Goal: Use online tool/utility: Use online tool/utility

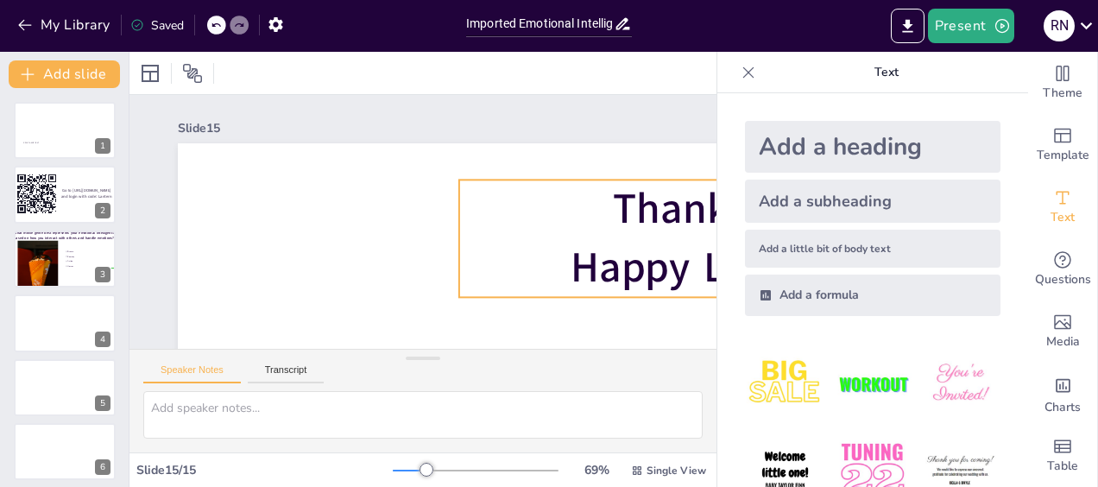
scroll to position [275, 0]
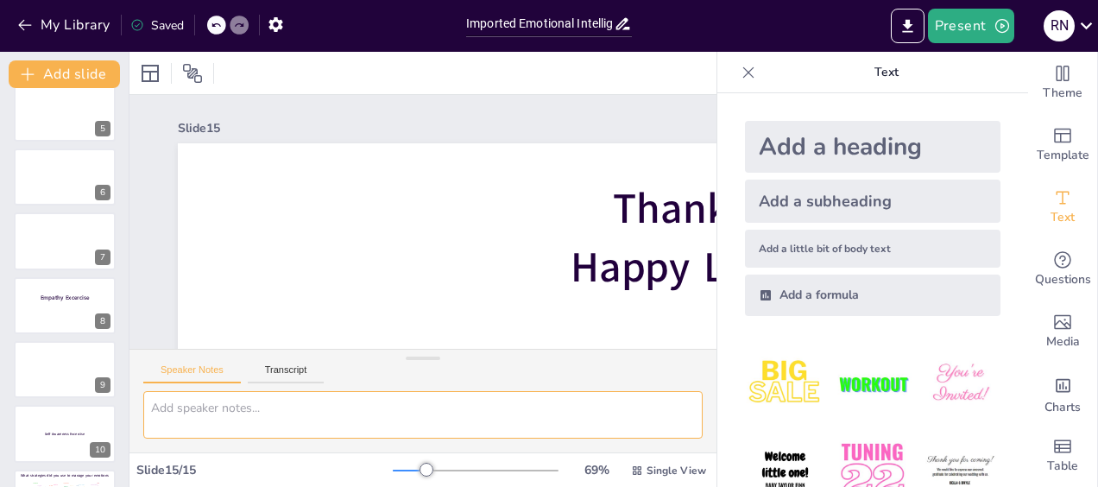
click at [565, 414] on textarea at bounding box center [423, 414] width 560 height 47
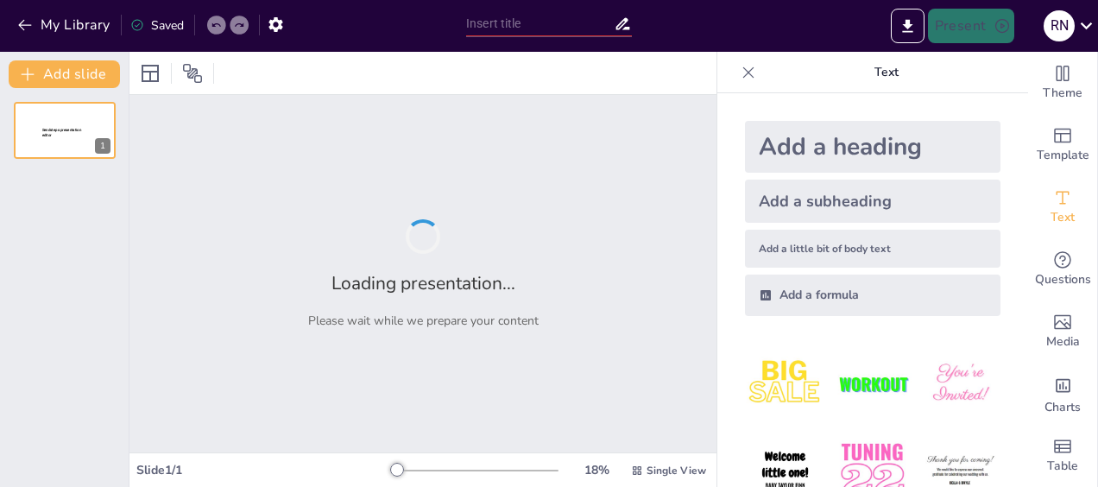
type input "Imported Emotional Intelligence Workshop deck [DATE].pptx"
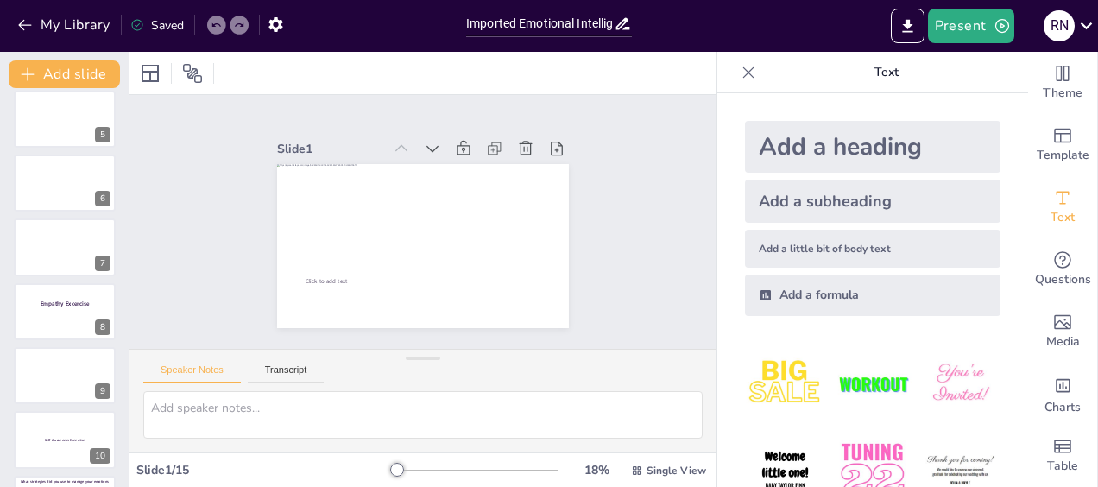
scroll to position [13, 0]
click at [740, 73] on icon at bounding box center [748, 72] width 17 height 17
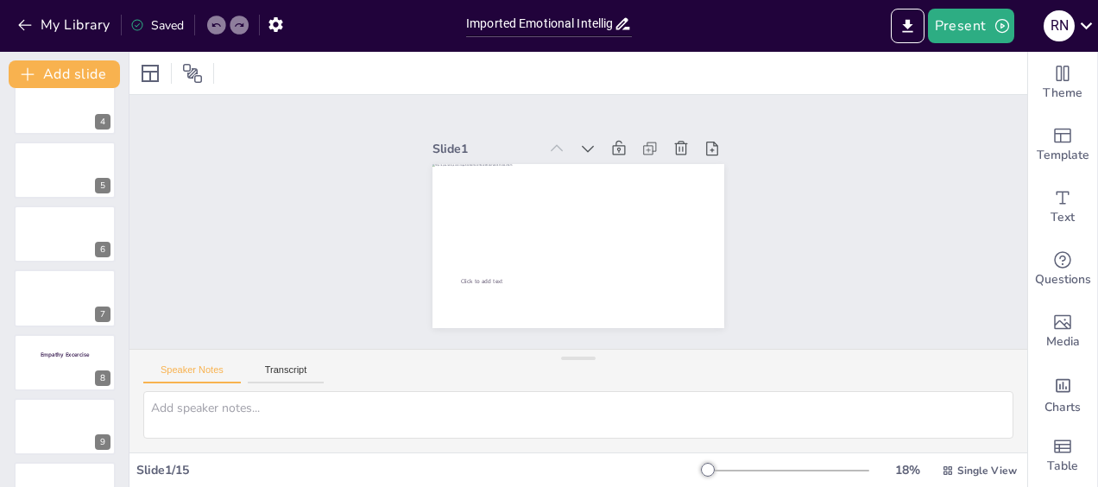
scroll to position [213, 0]
click at [954, 30] on button "Present" at bounding box center [971, 26] width 86 height 35
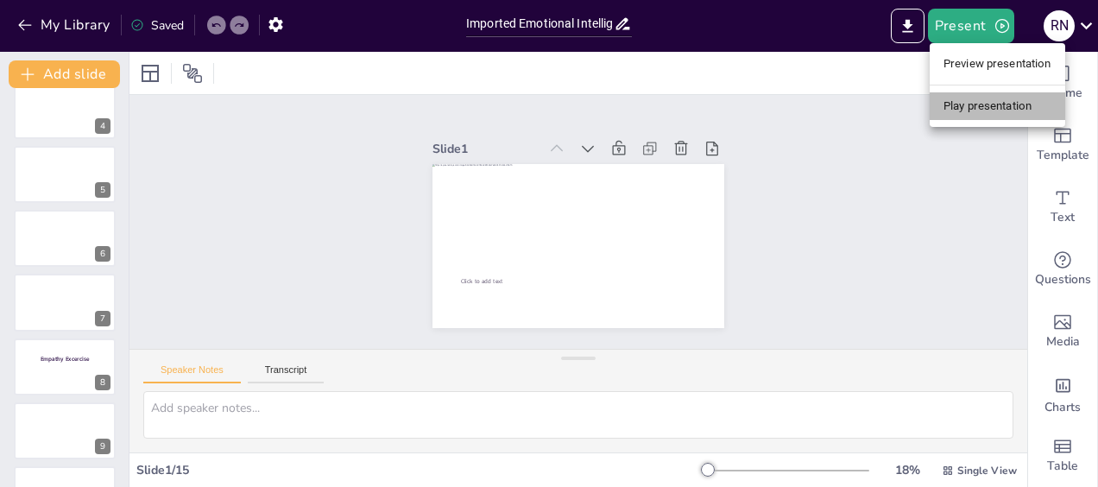
click at [964, 113] on li "Play presentation" at bounding box center [998, 106] width 136 height 28
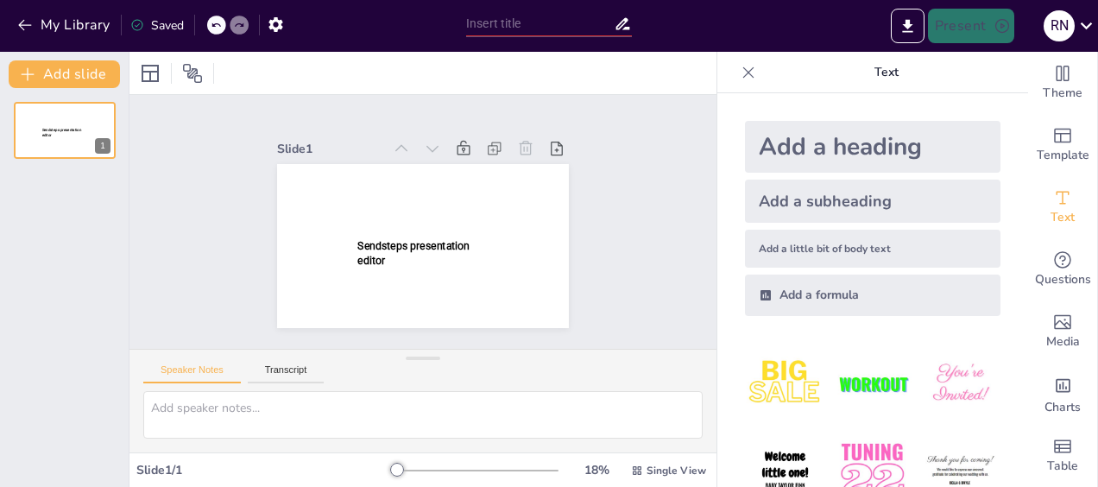
type input "Imported Emotional Intelligence Workshop deck [DATE].pptx"
